Goal: Transaction & Acquisition: Purchase product/service

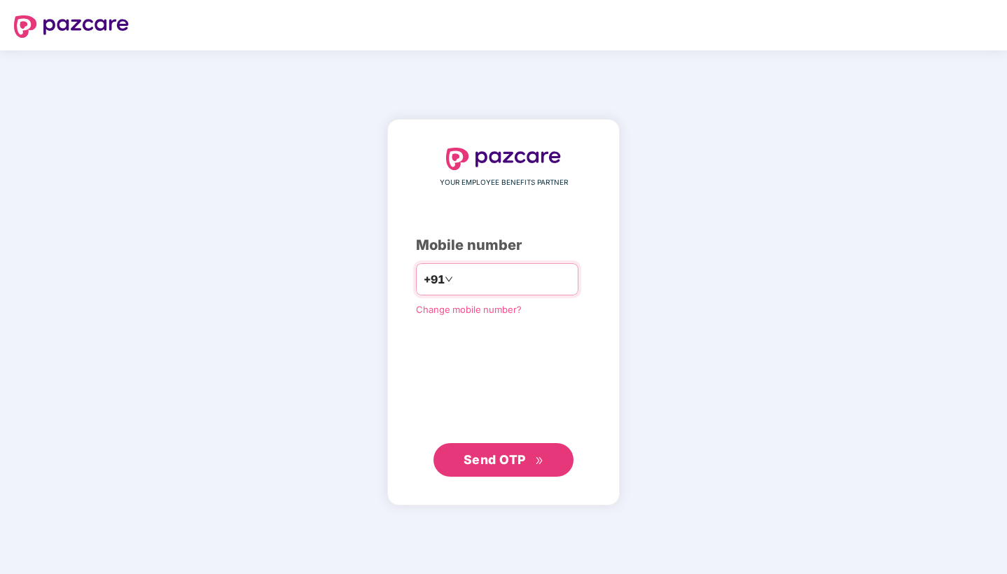
click at [456, 268] on input "*********" at bounding box center [513, 279] width 115 height 22
type input "**********"
click at [483, 453] on span "Send OTP" at bounding box center [495, 460] width 62 height 15
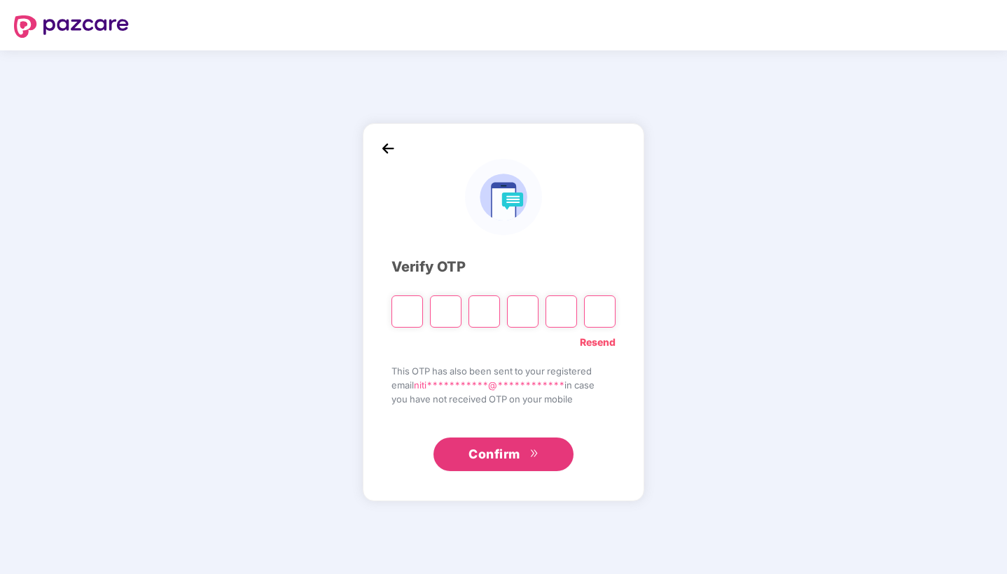
type input "*"
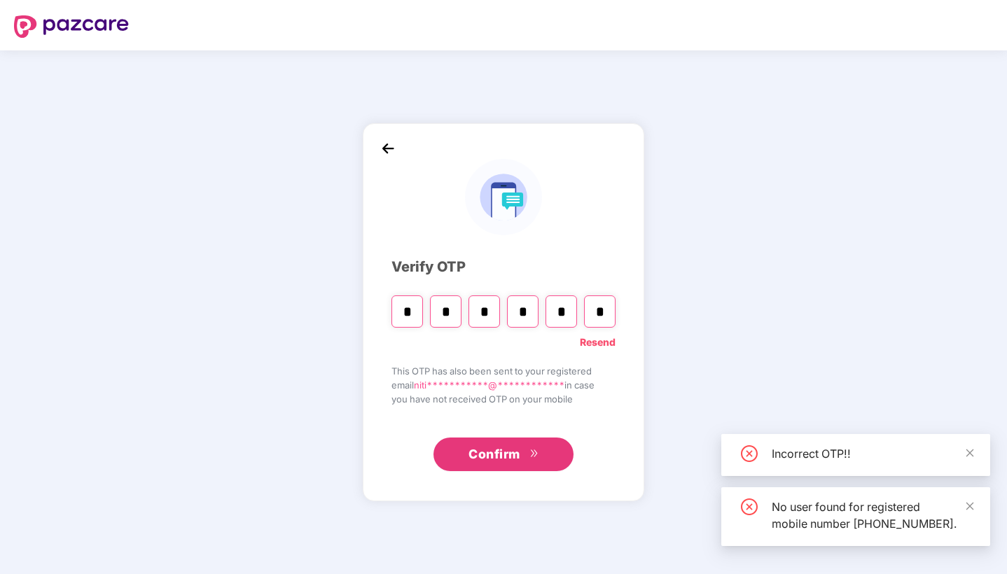
type input "*"
click at [532, 308] on input "*" at bounding box center [523, 312] width 32 height 32
type input "*"
click at [572, 310] on input "*" at bounding box center [562, 312] width 32 height 32
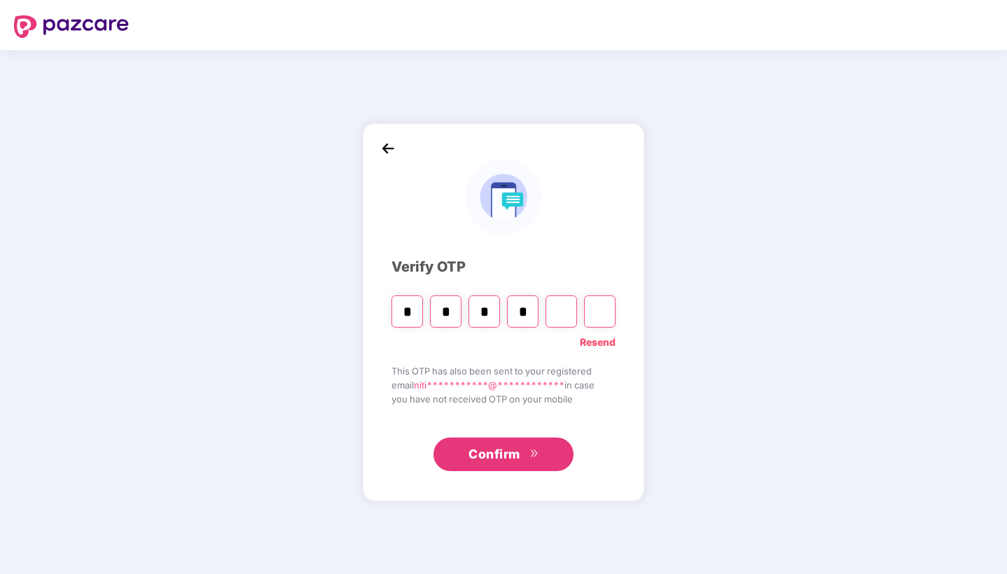
type input "*"
click at [526, 312] on input "*" at bounding box center [523, 312] width 32 height 32
type input "*"
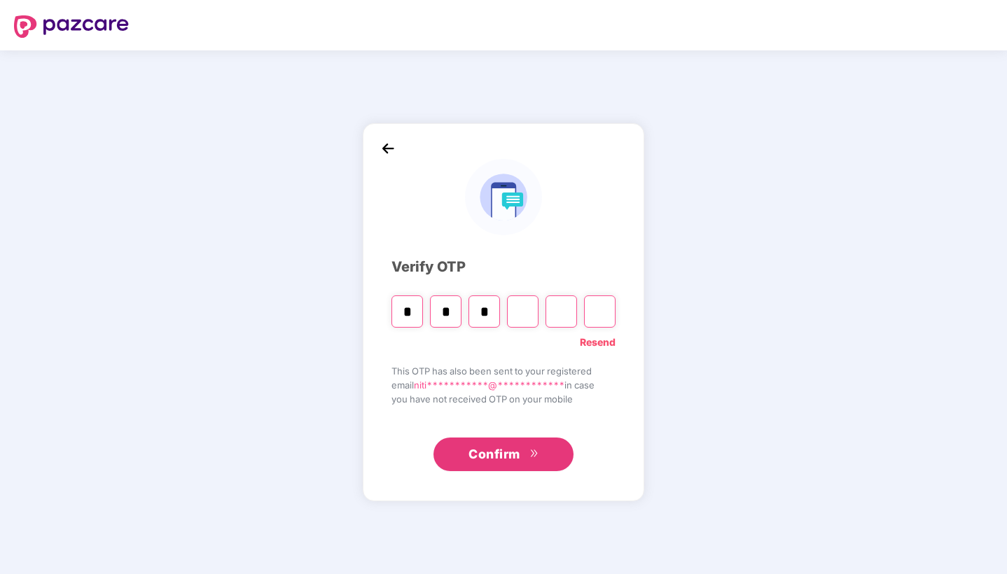
type input "*"
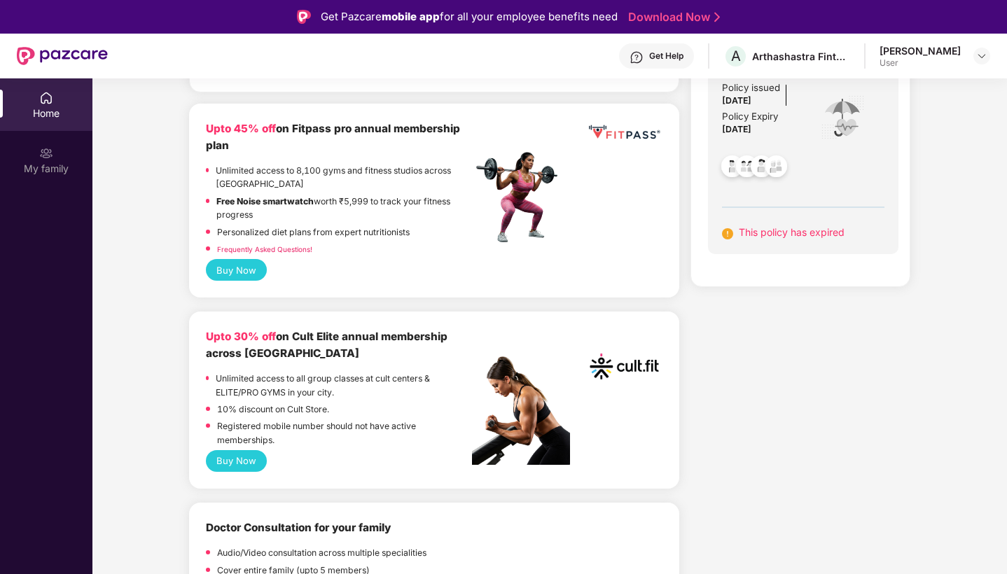
scroll to position [247, 0]
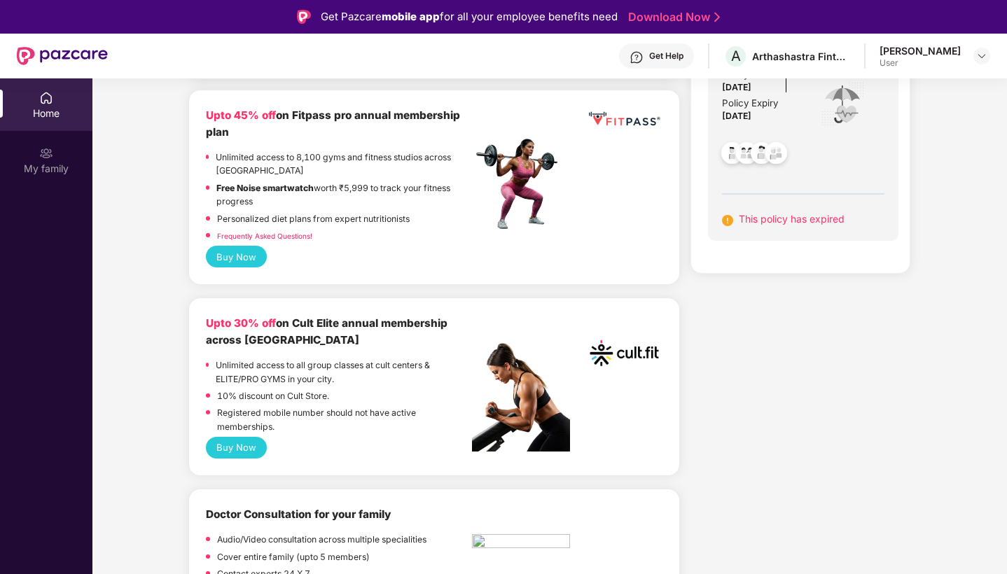
click at [254, 444] on button "Buy Now" at bounding box center [236, 448] width 61 height 22
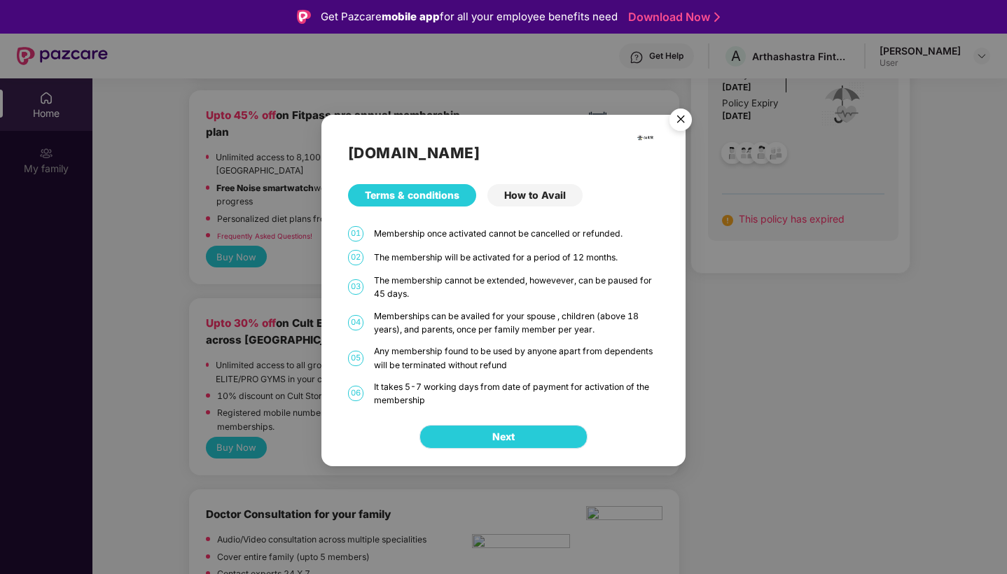
click at [463, 439] on button "Next" at bounding box center [504, 437] width 168 height 24
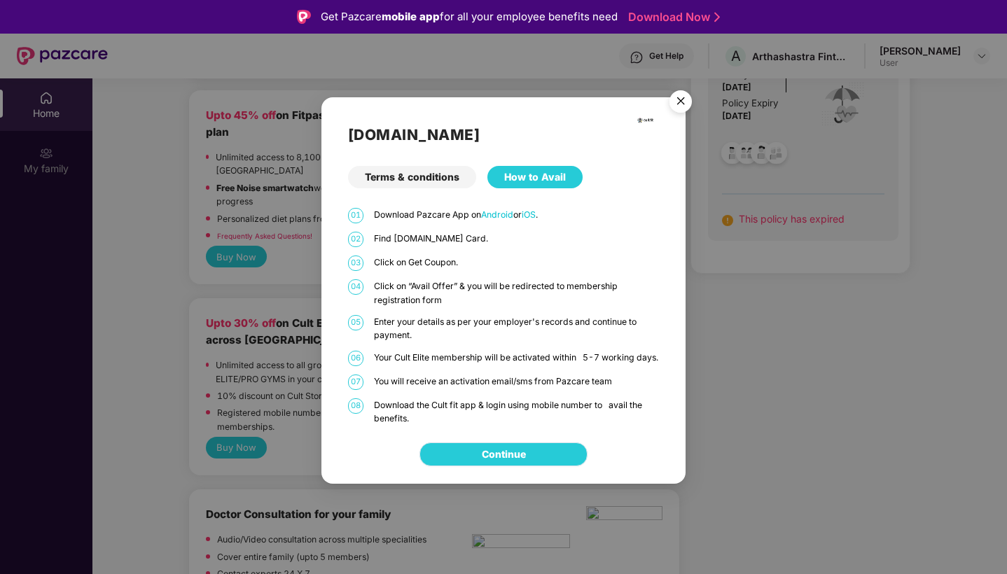
click at [482, 451] on link "Continue" at bounding box center [504, 454] width 44 height 15
click at [692, 97] on img "Close" at bounding box center [680, 103] width 39 height 39
